Goal: Task Accomplishment & Management: Complete application form

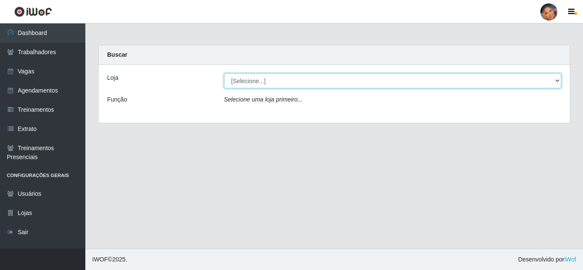
click at [250, 84] on select "[Selecione...] Supermercado Preço Bom" at bounding box center [392, 80] width 337 height 15
select select "169"
click at [224, 73] on select "[Selecione...] Supermercado Preço Bom" at bounding box center [392, 80] width 337 height 15
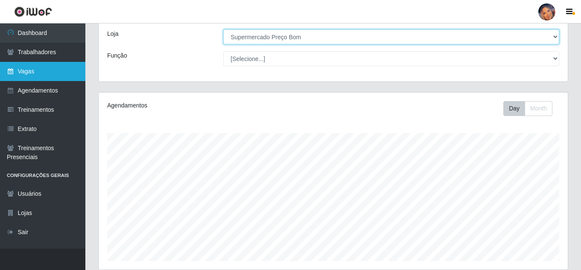
scroll to position [17, 0]
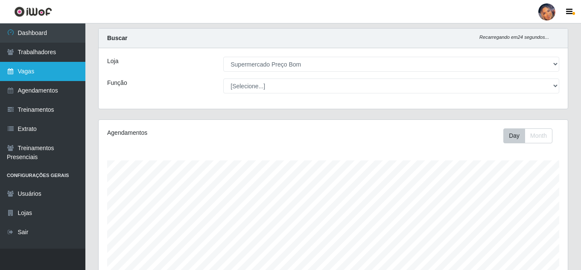
click at [45, 70] on link "Vagas" at bounding box center [42, 71] width 85 height 19
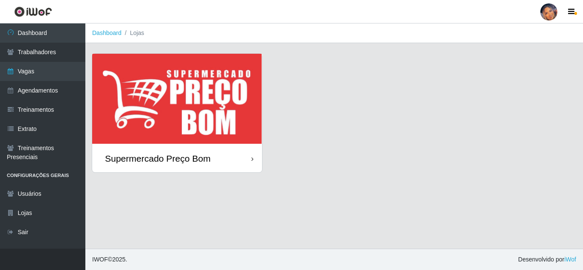
click at [198, 96] on img at bounding box center [177, 99] width 170 height 91
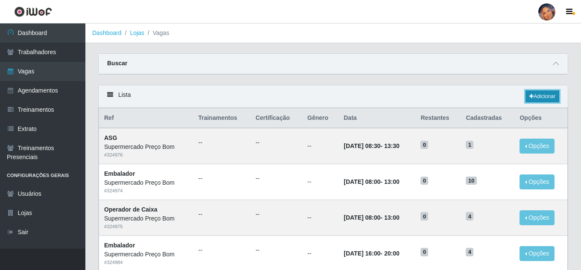
click at [540, 94] on link "Adicionar" at bounding box center [542, 96] width 34 height 12
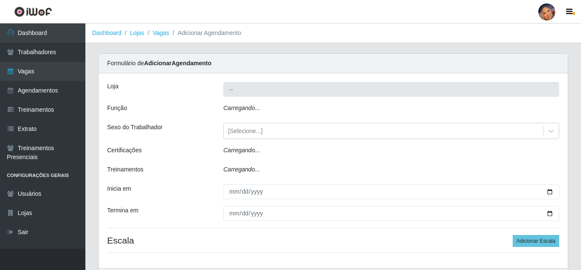
type input "Supermercado Preço Bom"
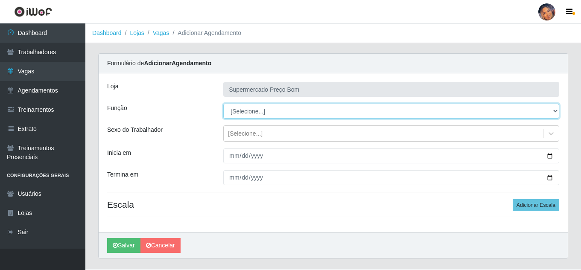
click at [553, 110] on select "[Selecione...] ASG ASG + ASG ++ Balconista Balconista + Balconista ++ Embalador…" at bounding box center [391, 111] width 336 height 15
select select "1"
click at [223, 104] on select "[Selecione...] ASG ASG + ASG ++ Balconista Balconista + Balconista ++ Embalador…" at bounding box center [391, 111] width 336 height 15
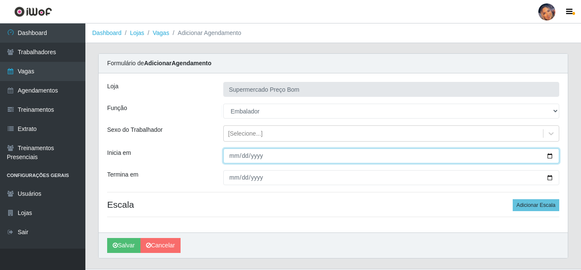
click at [551, 154] on input "Inicia em" at bounding box center [391, 155] width 336 height 15
type input "[DATE]"
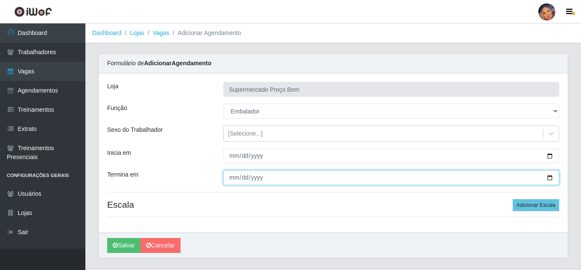
click at [548, 180] on input "Termina em" at bounding box center [391, 177] width 336 height 15
type input "[DATE]"
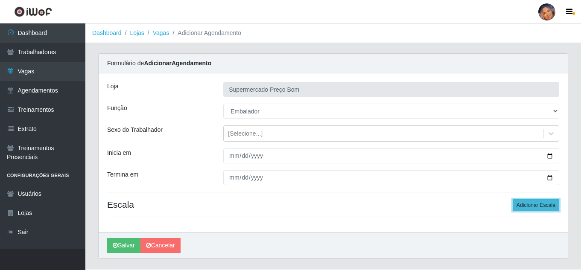
click at [535, 202] on button "Adicionar Escala" at bounding box center [535, 205] width 47 height 12
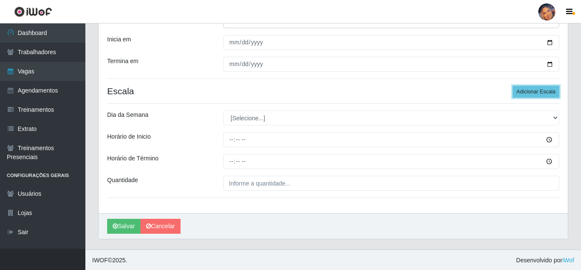
scroll to position [114, 0]
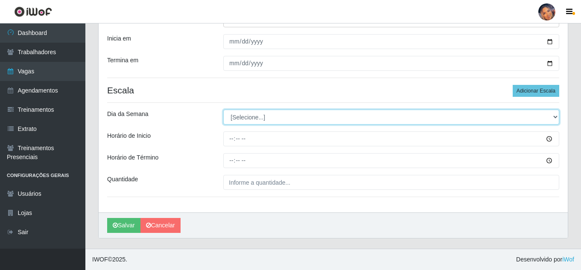
click at [322, 119] on select "[Selecione...] Segunda Terça Quarta Quinta Sexta Sábado Domingo" at bounding box center [391, 117] width 336 height 15
select select "5"
click at [223, 110] on select "[Selecione...] Segunda Terça Quarta Quinta Sexta Sábado Domingo" at bounding box center [391, 117] width 336 height 15
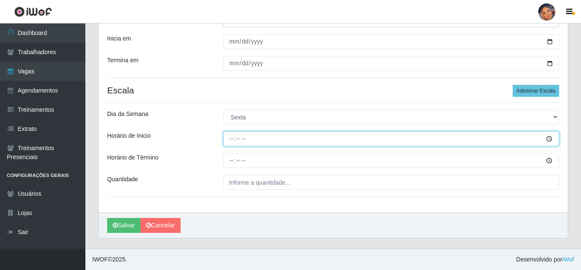
click at [230, 139] on input "Horário de Inicio" at bounding box center [391, 138] width 336 height 15
type input "16:00"
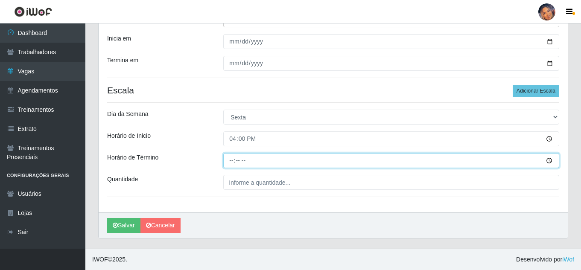
click at [231, 160] on input "Horário de Término" at bounding box center [391, 160] width 336 height 15
type input "20:00"
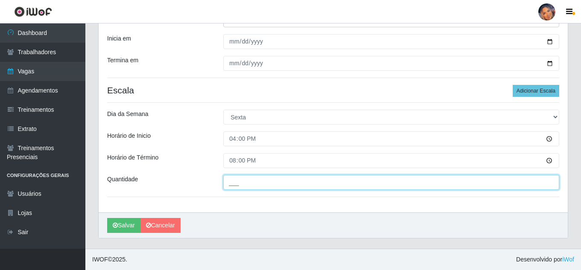
click at [230, 187] on input "___" at bounding box center [391, 182] width 336 height 15
type input "3__"
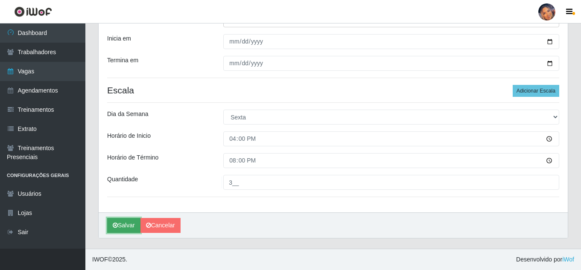
click at [128, 223] on button "Salvar" at bounding box center [123, 225] width 33 height 15
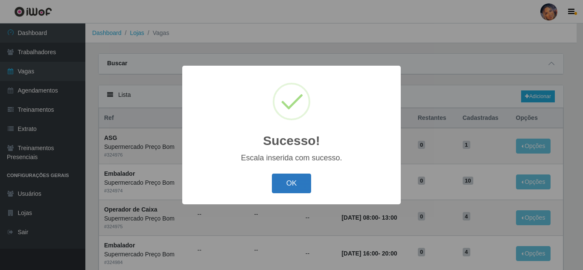
click at [292, 183] on button "OK" at bounding box center [292, 184] width 40 height 20
